Goal: Task Accomplishment & Management: Manage account settings

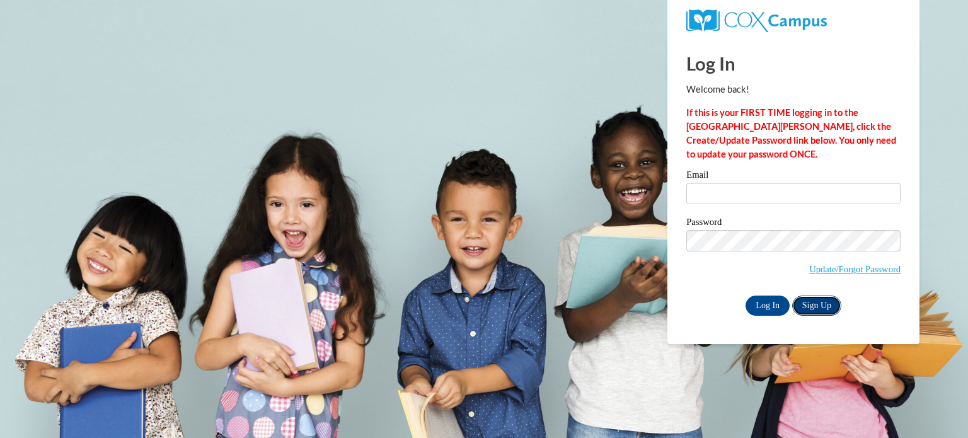
click at [816, 304] on link "Sign Up" at bounding box center [816, 305] width 49 height 20
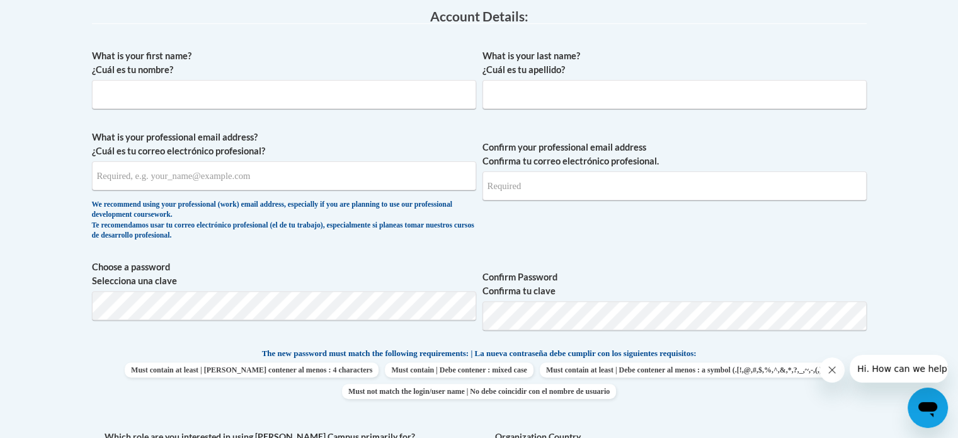
scroll to position [341, 0]
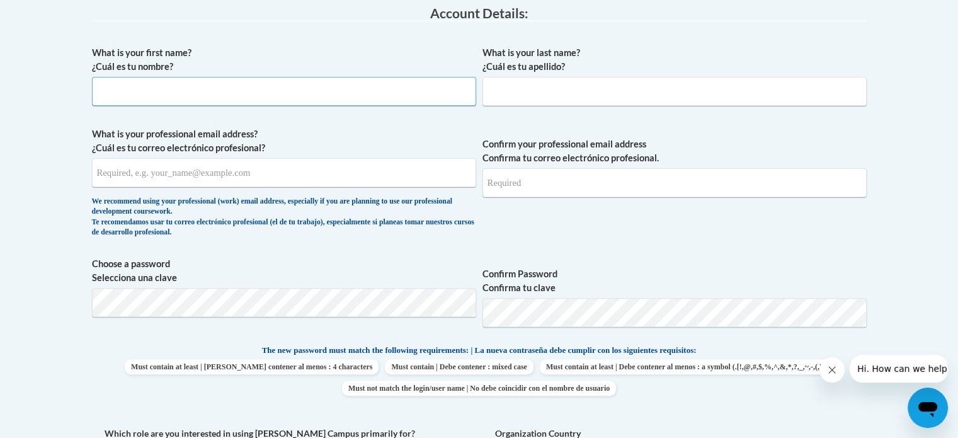
click at [252, 84] on input "What is your first name? ¿Cuál es tu nombre?" at bounding box center [284, 91] width 384 height 29
type input "Diana"
type input "Rodriguez"
type input "[EMAIL_ADDRESS][DOMAIN_NAME]"
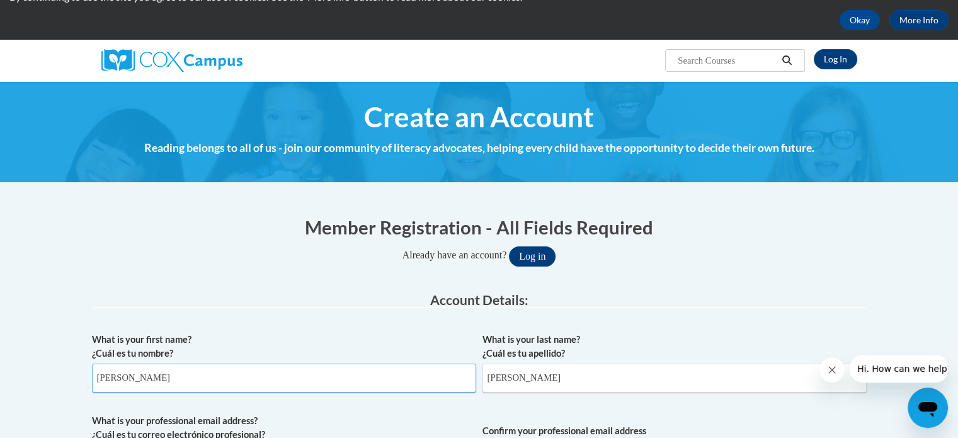
scroll to position [40, 0]
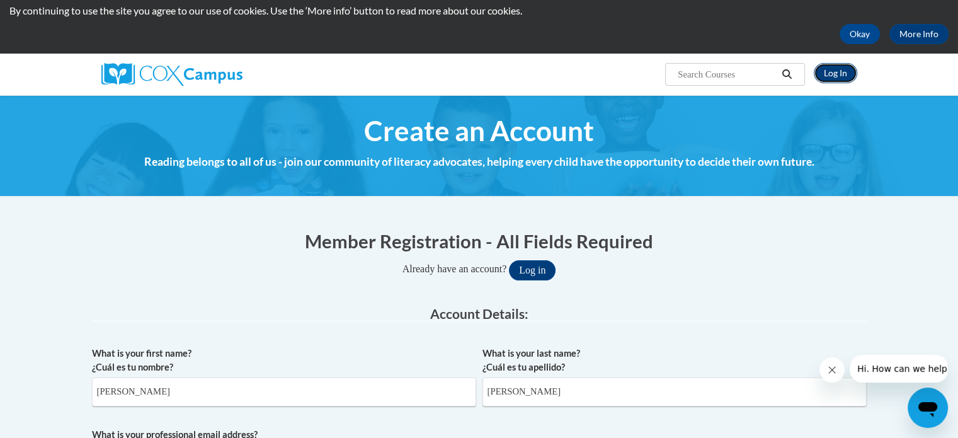
click at [833, 74] on link "Log In" at bounding box center [835, 73] width 43 height 20
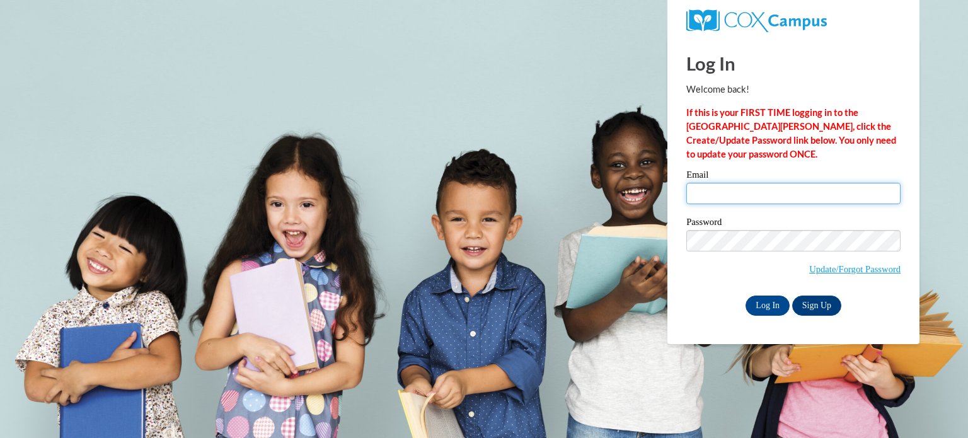
click at [776, 190] on input "Email" at bounding box center [793, 193] width 214 height 21
type input "[EMAIL_ADDRESS][DOMAIN_NAME]"
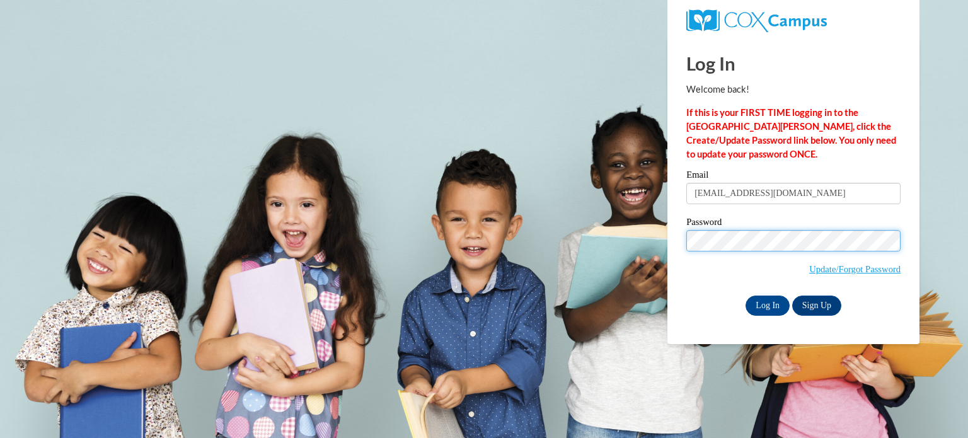
click at [745, 295] on input "Log In" at bounding box center [767, 305] width 44 height 20
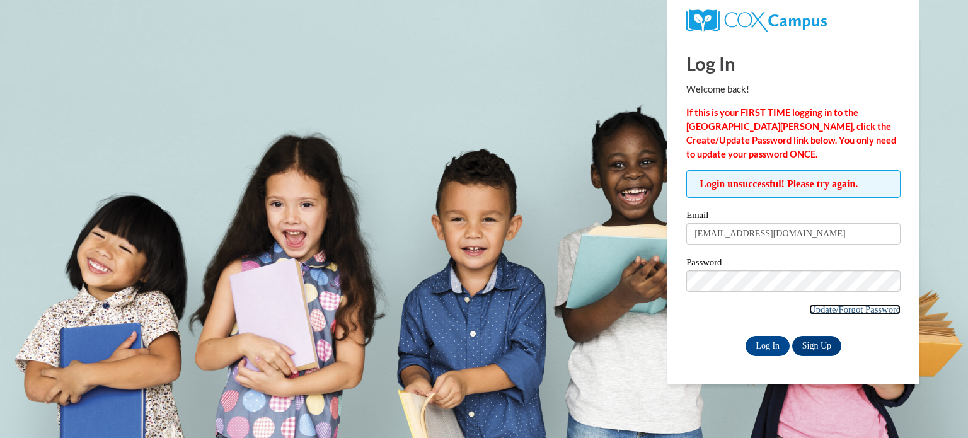
click at [877, 310] on link "Update/Forgot Password" at bounding box center [854, 309] width 91 height 10
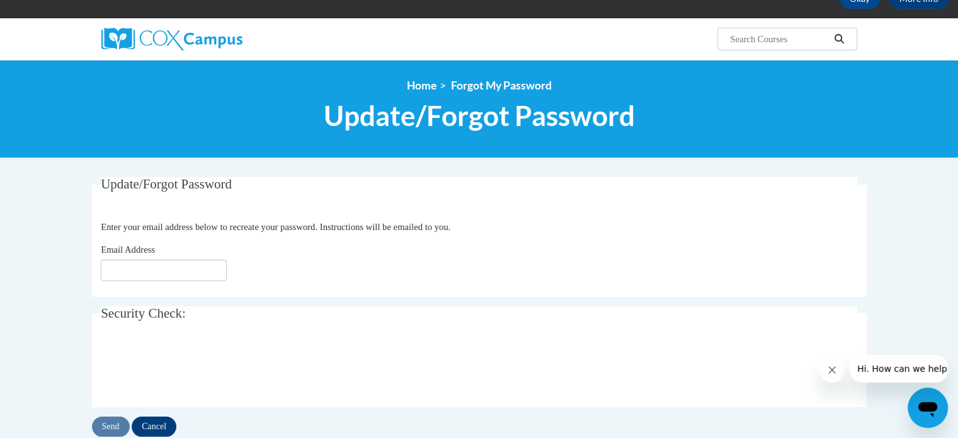
scroll to position [101, 0]
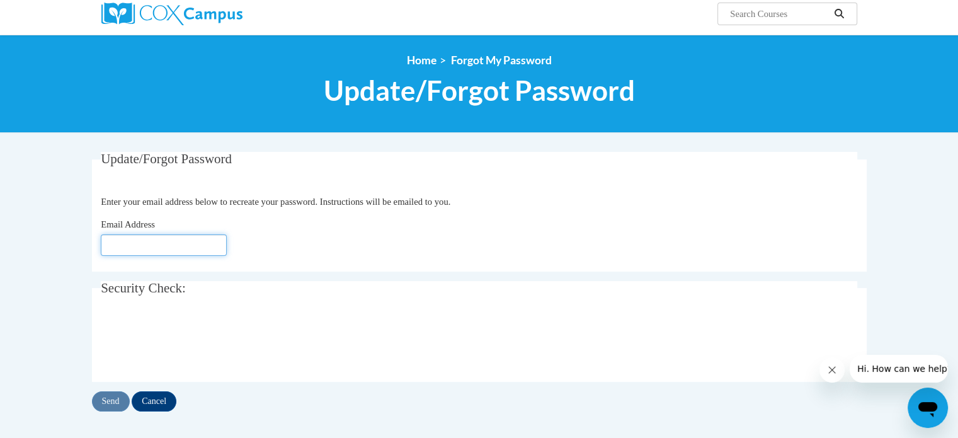
click at [209, 246] on input "Email Address" at bounding box center [164, 244] width 126 height 21
type input "[EMAIL_ADDRESS][DOMAIN_NAME]"
click at [103, 398] on input "Send" at bounding box center [111, 401] width 38 height 20
